Goal: Task Accomplishment & Management: Use online tool/utility

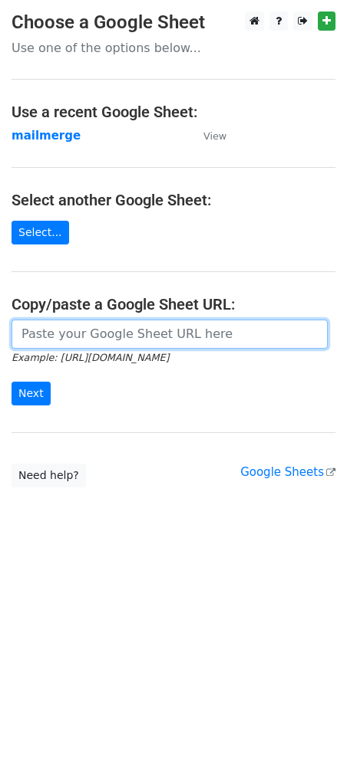
click at [115, 334] on input "url" at bounding box center [170, 334] width 316 height 29
paste input "https://docs.google.com/spreadsheets/d/1WAesjKfmY17GnHiqoci-_59yfCCePDc0WRSlVSY…"
type input "https://docs.google.com/spreadsheets/d/1WAesjKfmY17GnHiqoci-_59yfCCePDc0WRSlVSY…"
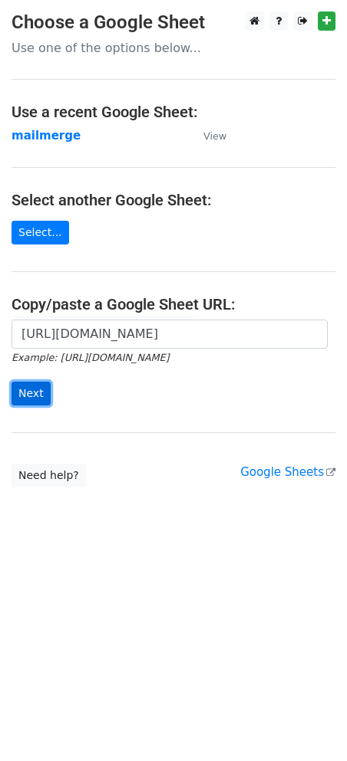
click at [41, 391] on input "Next" at bounding box center [31, 394] width 39 height 24
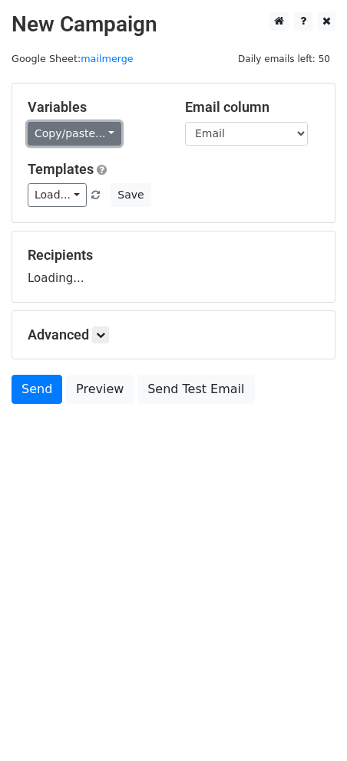
click at [97, 126] on link "Copy/paste..." at bounding box center [75, 134] width 94 height 24
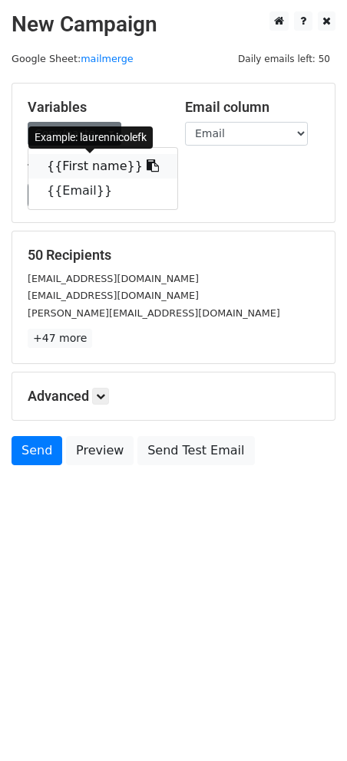
click at [97, 168] on link "{{First name}}" at bounding box center [102, 166] width 149 height 25
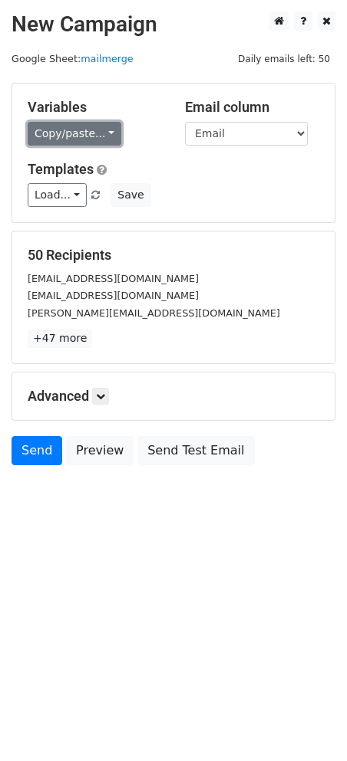
click at [89, 131] on link "Copy/paste..." at bounding box center [75, 134] width 94 height 24
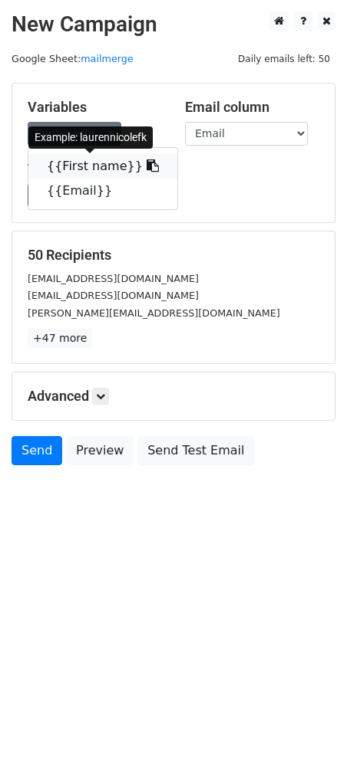
click at [74, 166] on link "{{First name}}" at bounding box center [102, 166] width 149 height 25
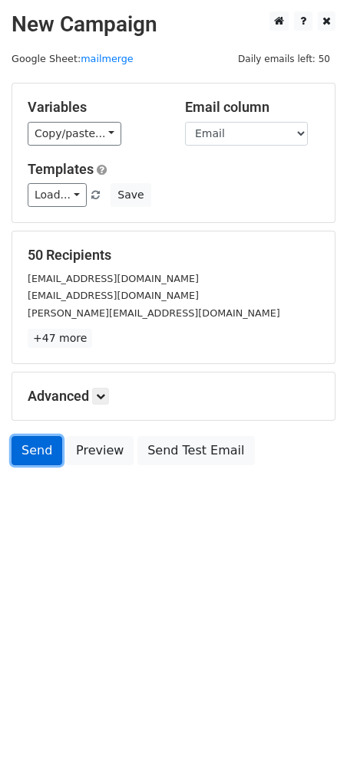
click at [31, 453] on link "Send" at bounding box center [37, 450] width 51 height 29
